Goal: Task Accomplishment & Management: Manage account settings

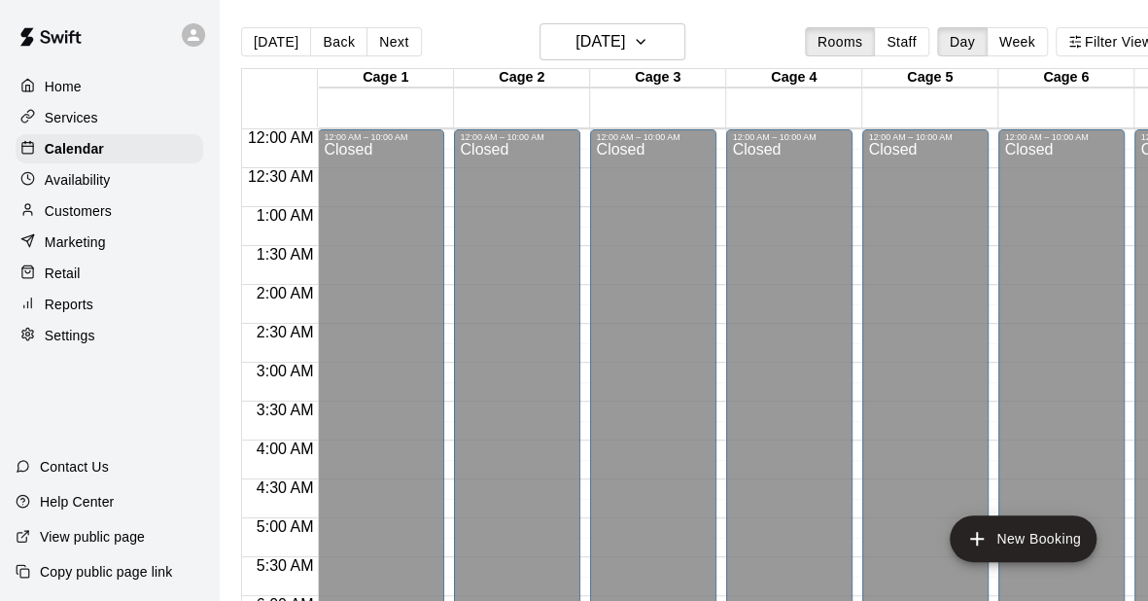
scroll to position [1298, 0]
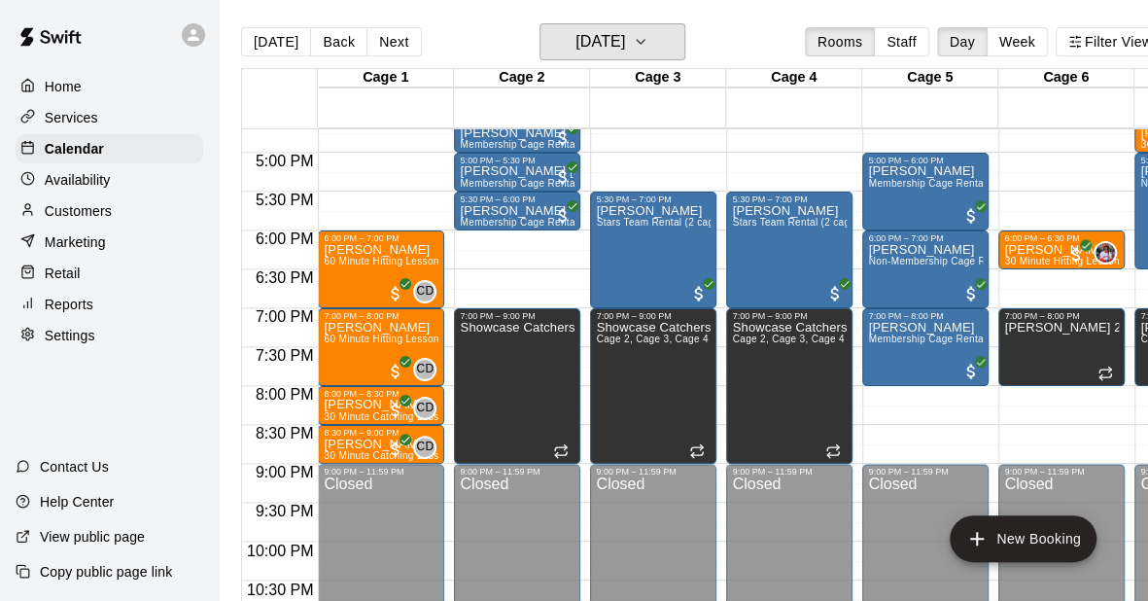
click at [616, 33] on h6 "[DATE]" at bounding box center [600, 41] width 50 height 27
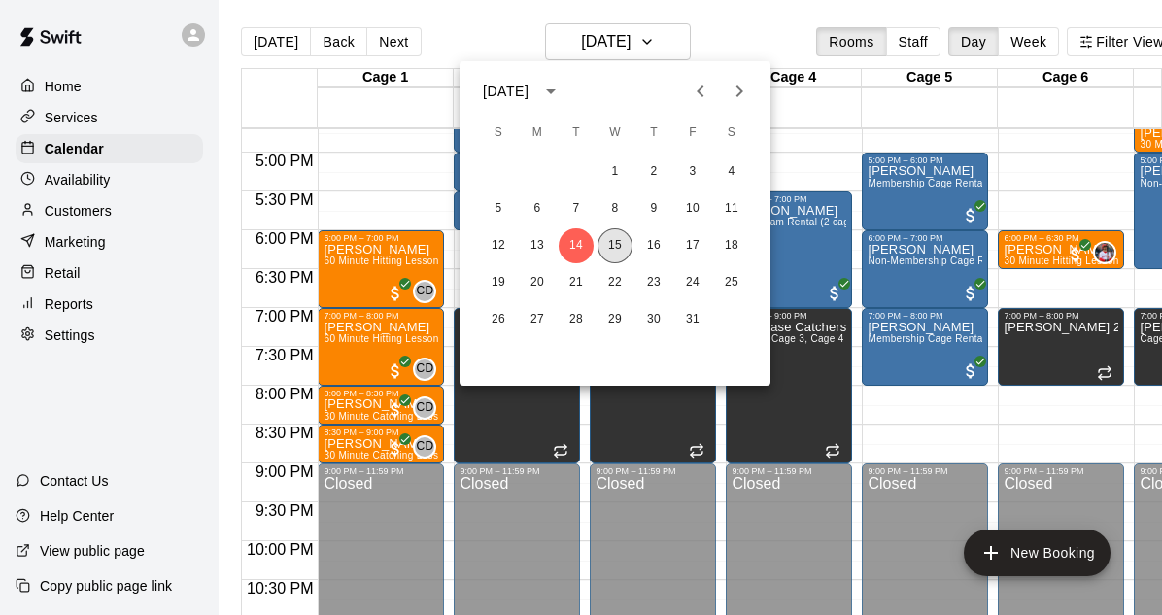
click at [611, 252] on button "15" at bounding box center [615, 245] width 35 height 35
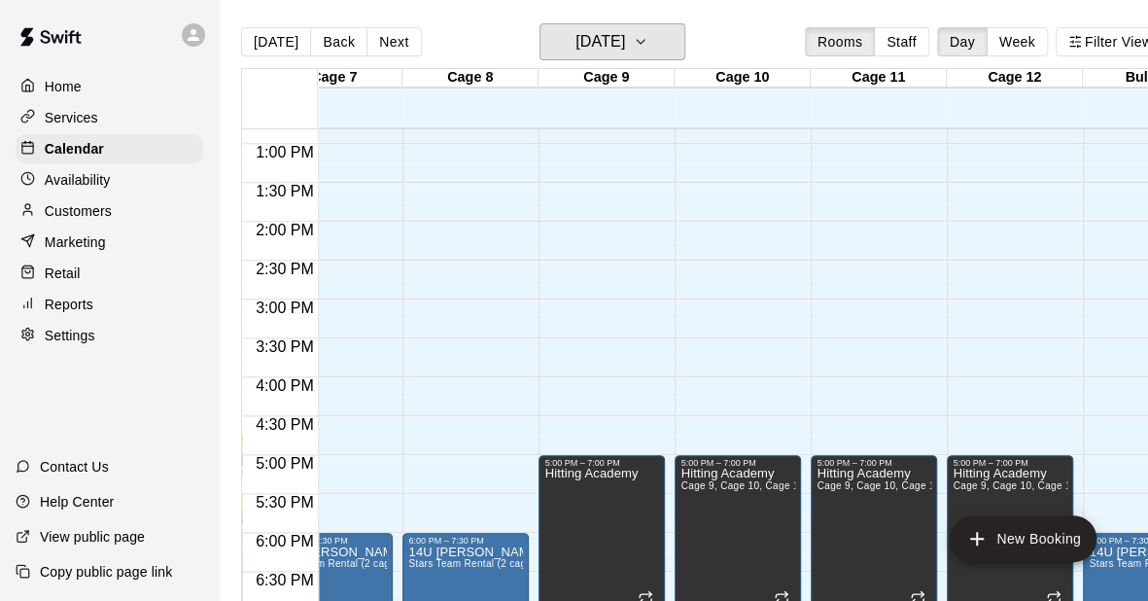
scroll to position [0, 0]
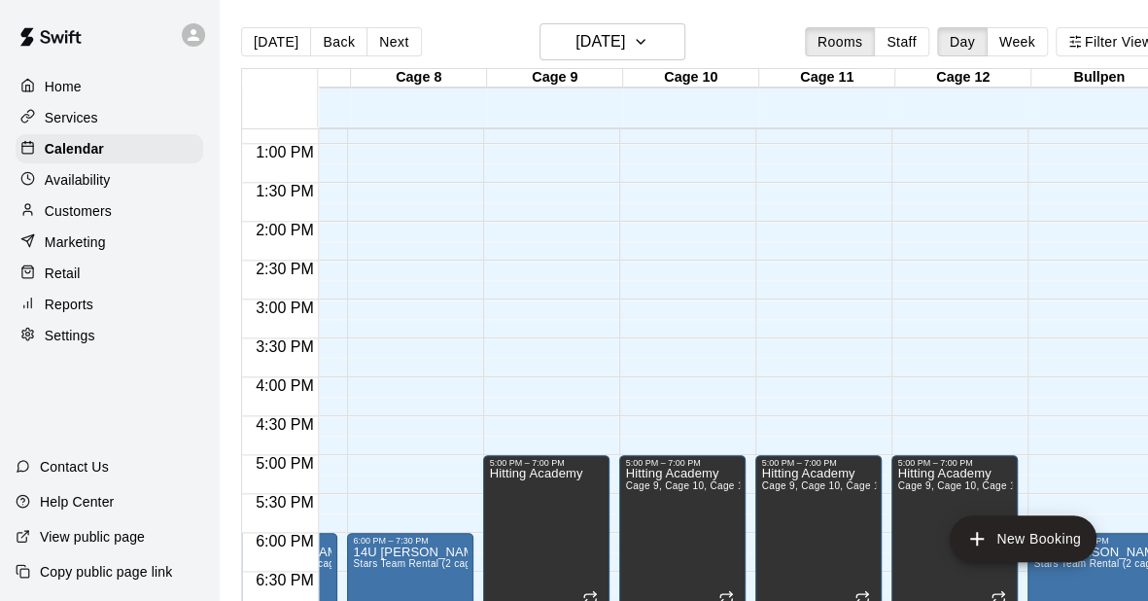
click at [396, 42] on button "Next" at bounding box center [393, 41] width 54 height 29
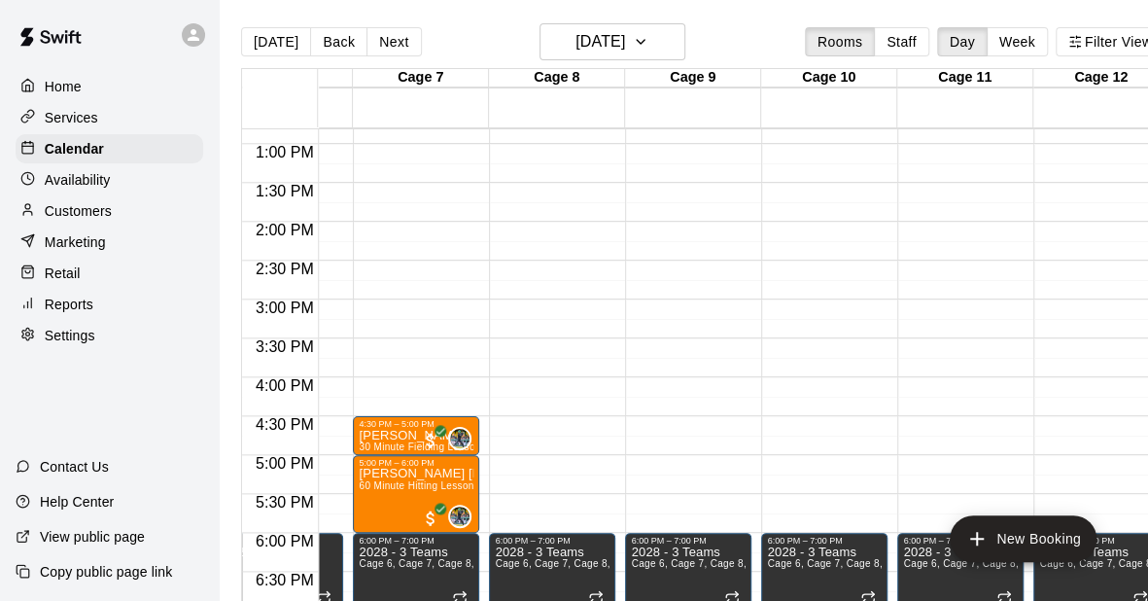
scroll to position [996, 610]
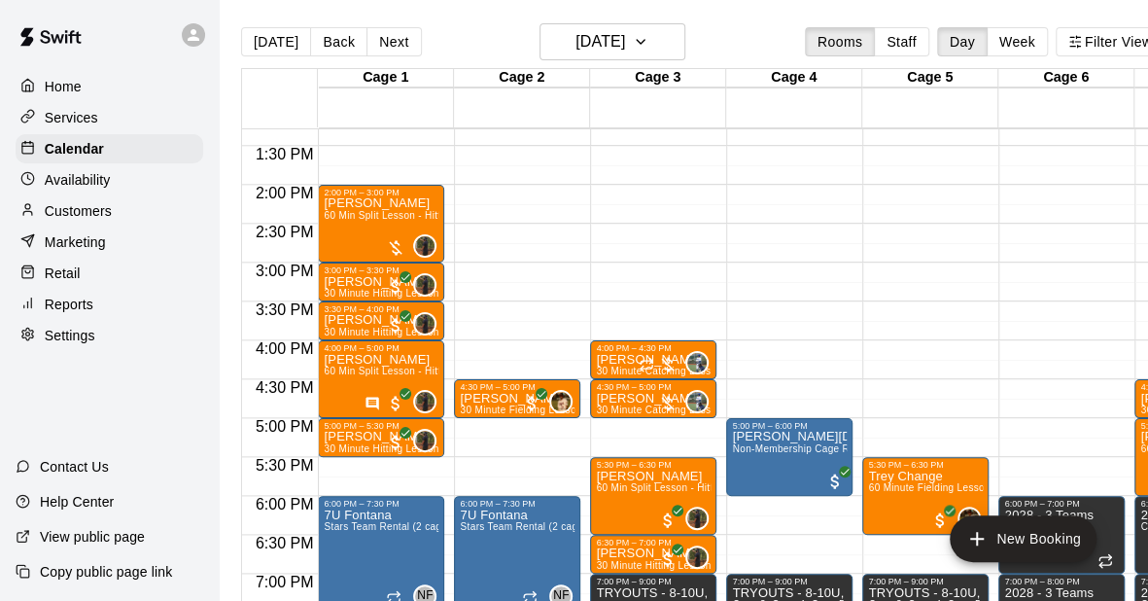
click at [400, 35] on button "Next" at bounding box center [393, 41] width 54 height 29
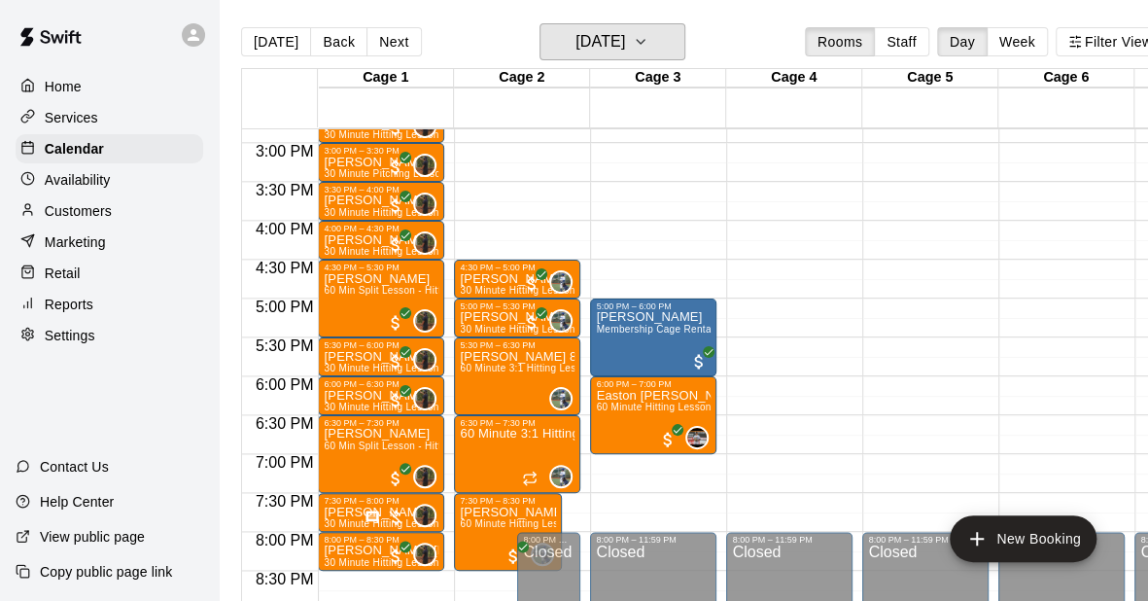
click at [625, 36] on h6 "[DATE]" at bounding box center [600, 41] width 50 height 27
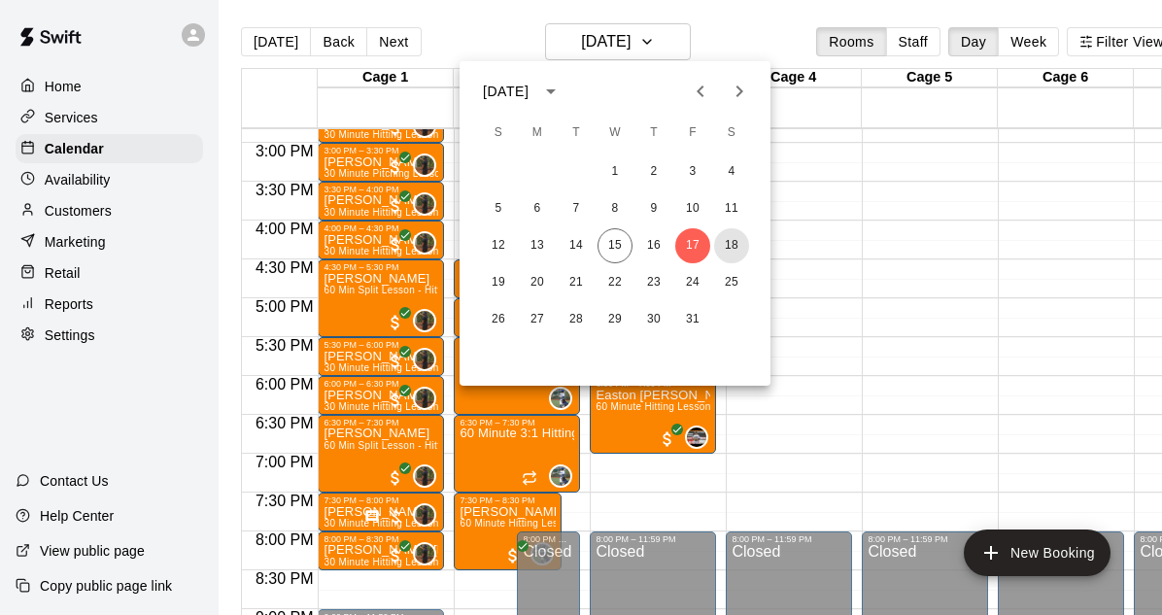
click at [739, 246] on button "18" at bounding box center [731, 245] width 35 height 35
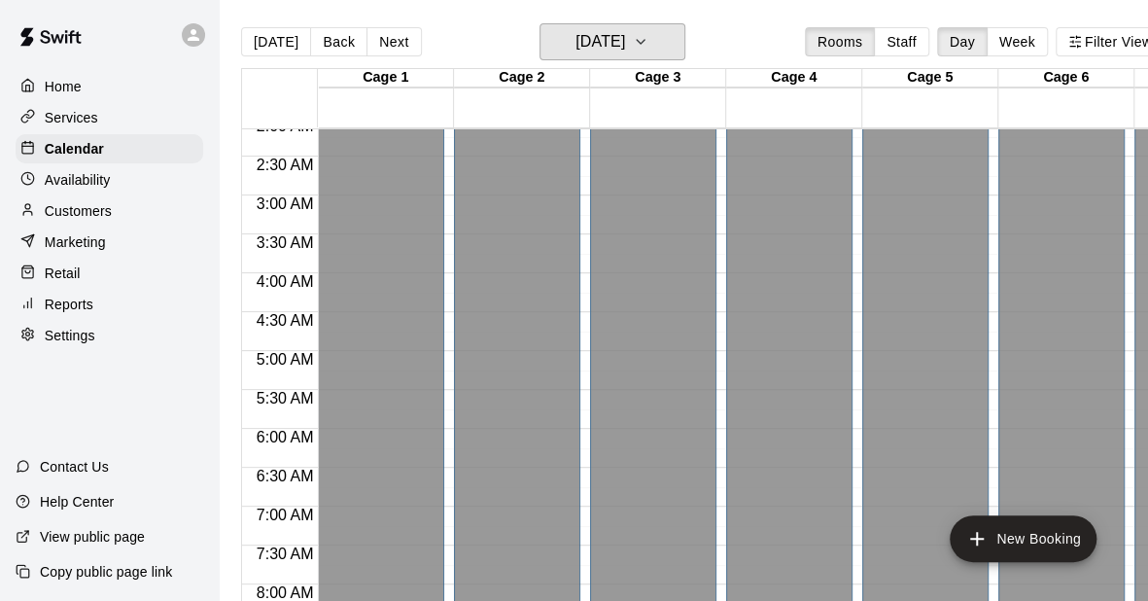
click at [579, 49] on h6 "[DATE]" at bounding box center [600, 41] width 50 height 27
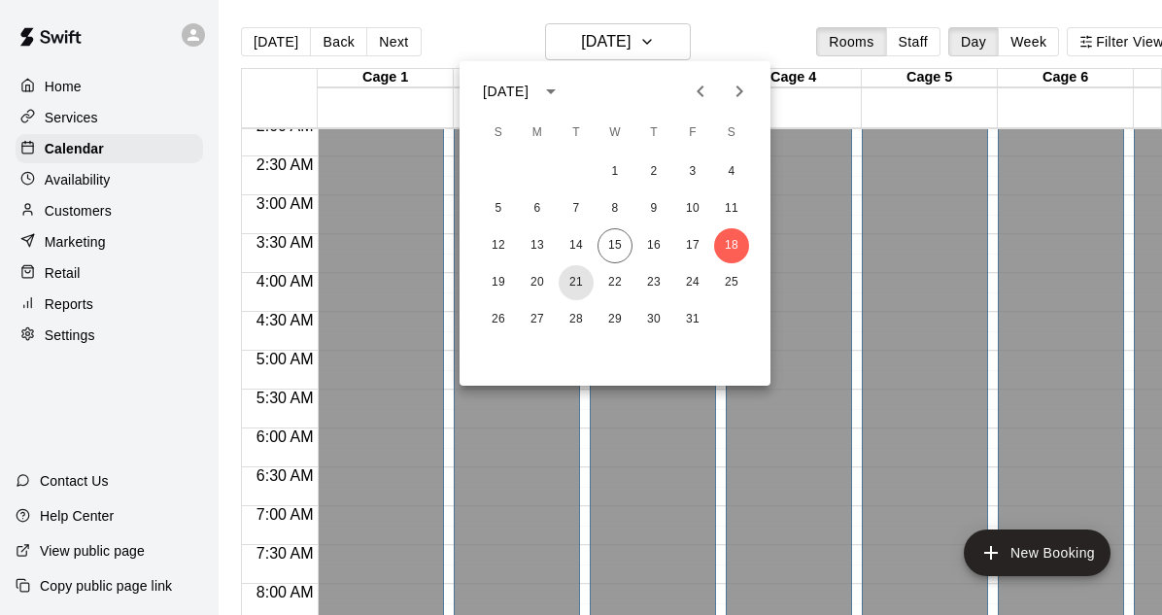
click at [568, 290] on button "21" at bounding box center [576, 282] width 35 height 35
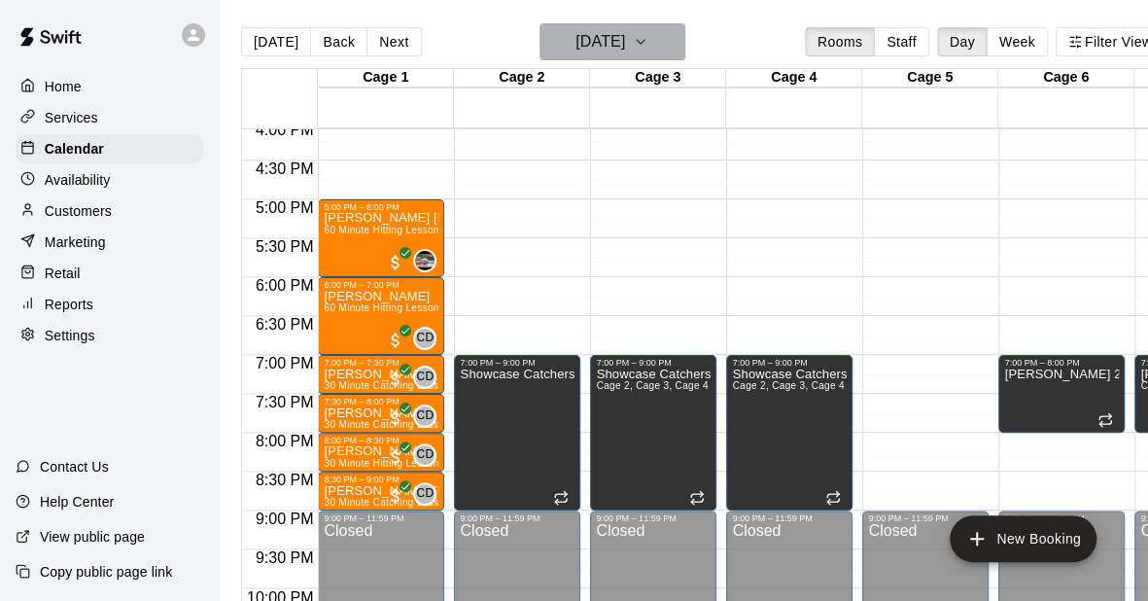
click at [625, 46] on h6 "[DATE]" at bounding box center [600, 41] width 50 height 27
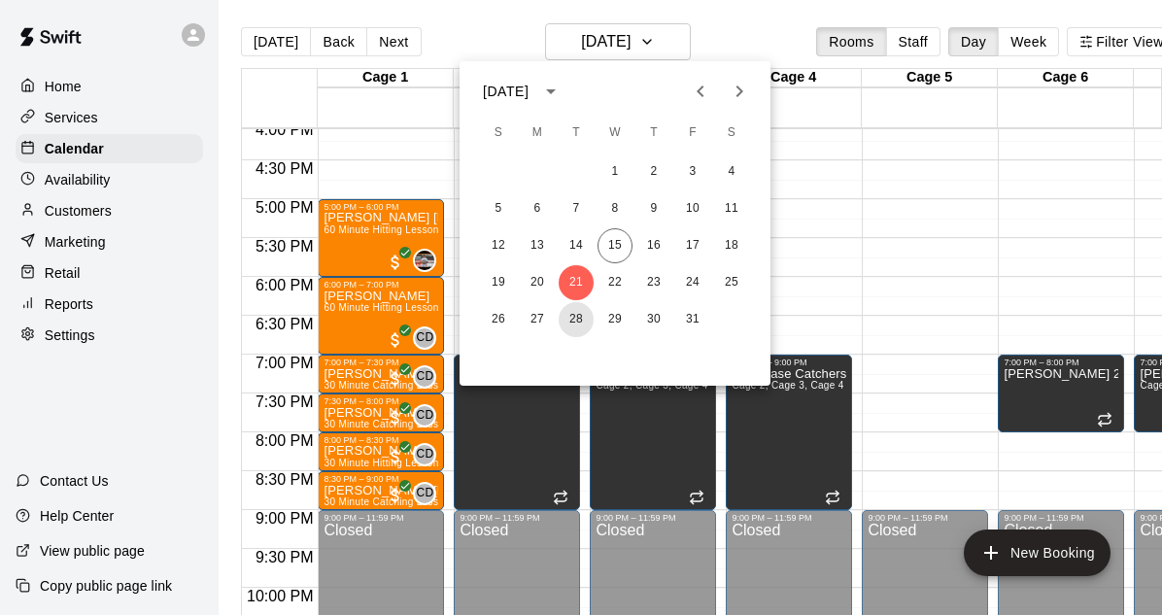
click at [571, 320] on button "28" at bounding box center [576, 319] width 35 height 35
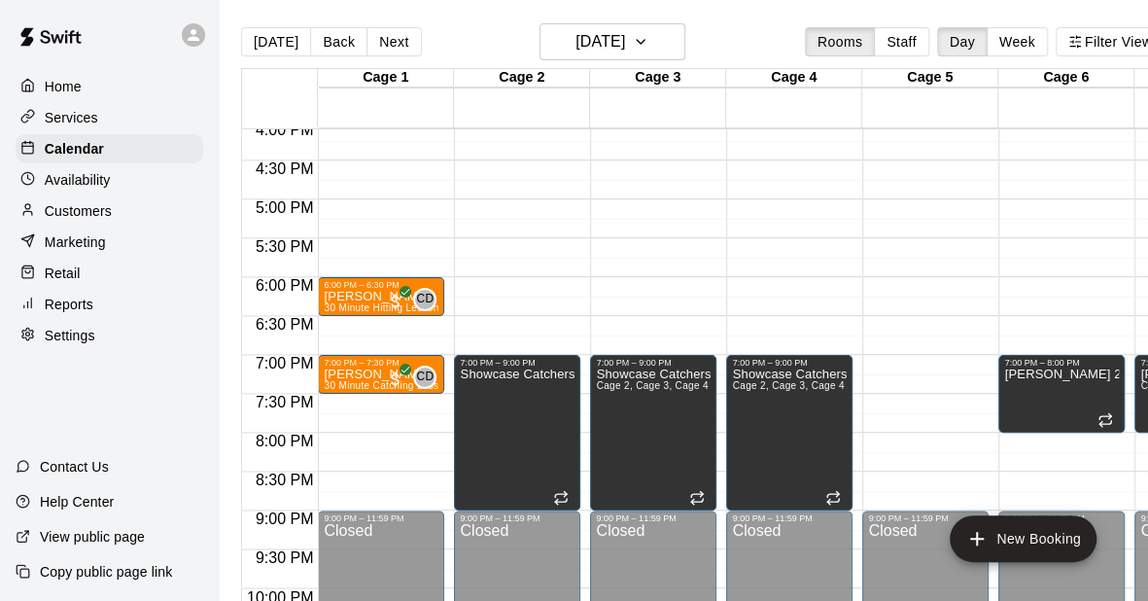
click at [282, 44] on button "[DATE]" at bounding box center [276, 41] width 70 height 29
